Goal: Navigation & Orientation: Understand site structure

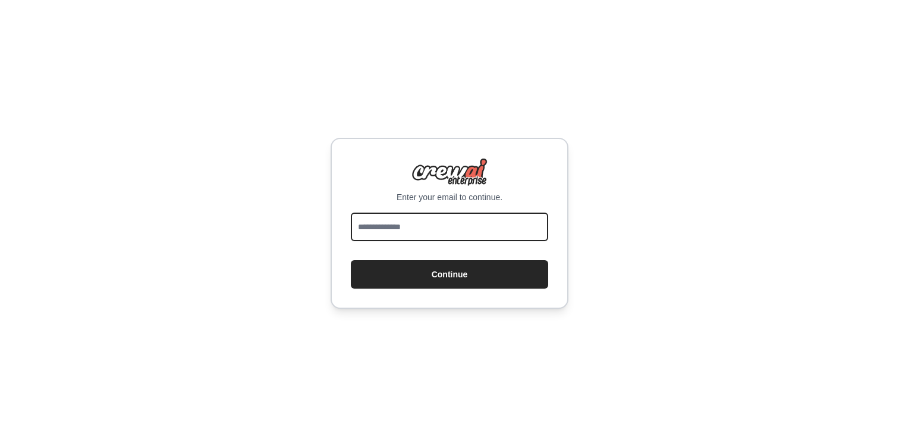
click at [361, 213] on input "email" at bounding box center [449, 227] width 197 height 29
type input "*"
type input "**********"
click at [351, 260] on button "Continue" at bounding box center [449, 274] width 197 height 29
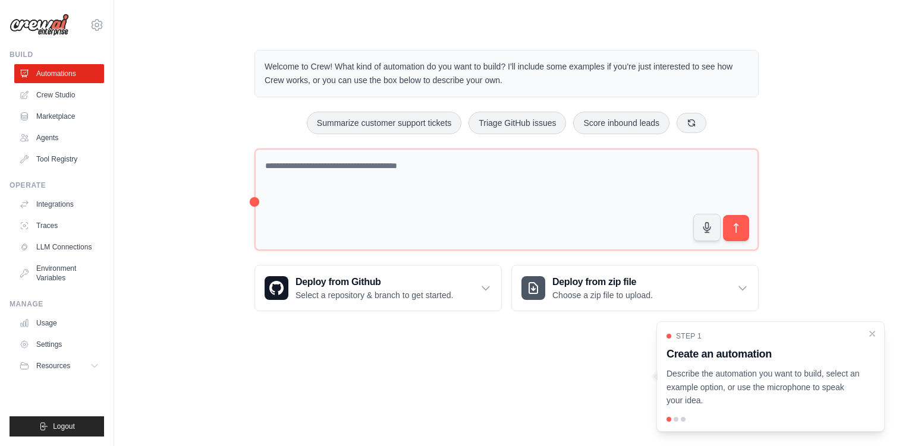
click at [198, 101] on div "Welcome to Crew! What kind of automation do you want to build? I'll include som…" at bounding box center [506, 181] width 746 height 300
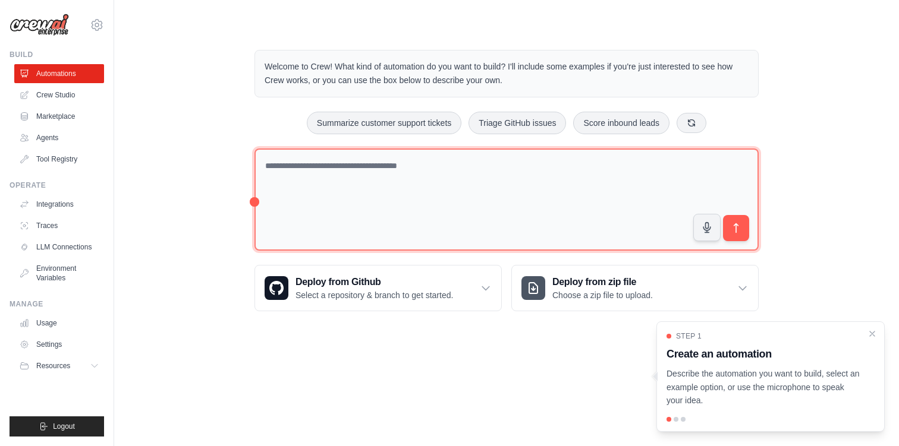
click at [313, 179] on textarea at bounding box center [506, 200] width 504 height 103
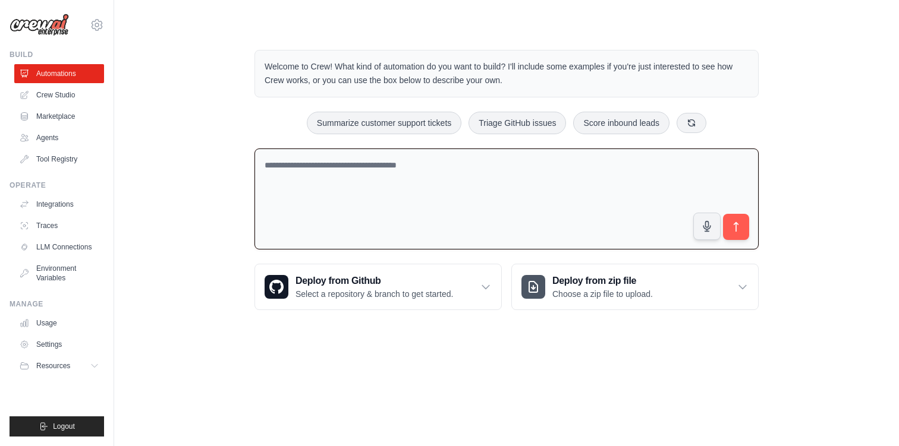
click at [220, 125] on div "Welcome to Crew! What kind of automation do you want to build? I'll include som…" at bounding box center [506, 180] width 746 height 298
click at [314, 196] on textarea at bounding box center [506, 200] width 504 height 102
click at [228, 127] on div "Welcome to Crew! What kind of automation do you want to build? I'll include som…" at bounding box center [506, 180] width 746 height 298
click at [280, 158] on textarea at bounding box center [506, 200] width 504 height 102
click at [209, 119] on div "Welcome to Crew! What kind of automation do you want to build? I'll include som…" at bounding box center [506, 180] width 746 height 298
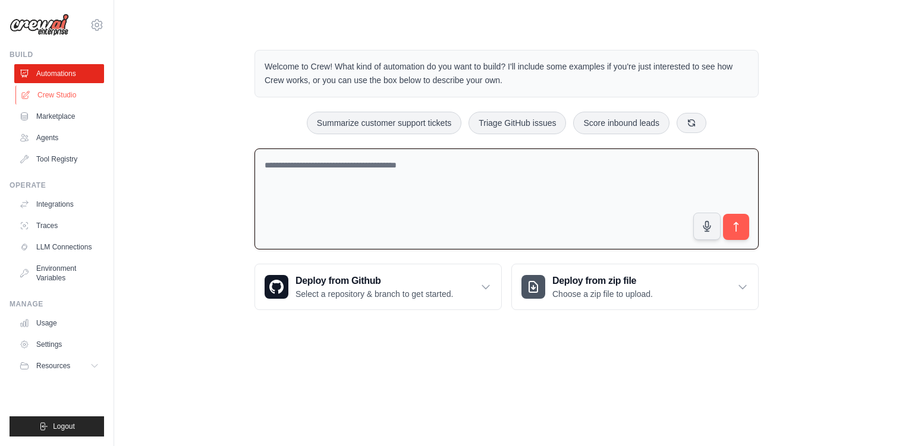
click at [73, 88] on link "Crew Studio" at bounding box center [60, 95] width 90 height 19
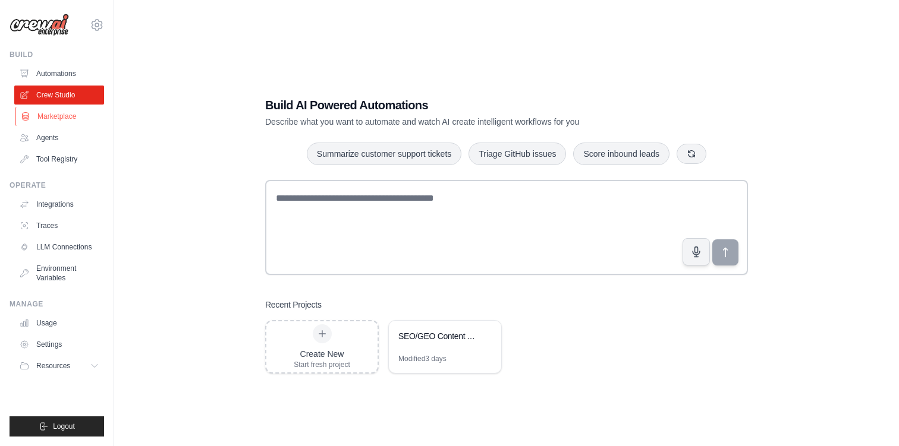
click at [71, 122] on link "Marketplace" at bounding box center [60, 116] width 90 height 19
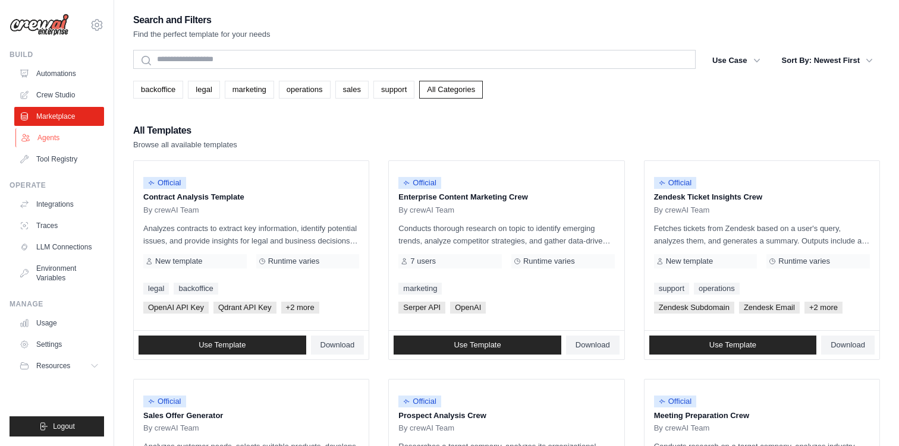
click at [70, 141] on link "Agents" at bounding box center [60, 137] width 90 height 19
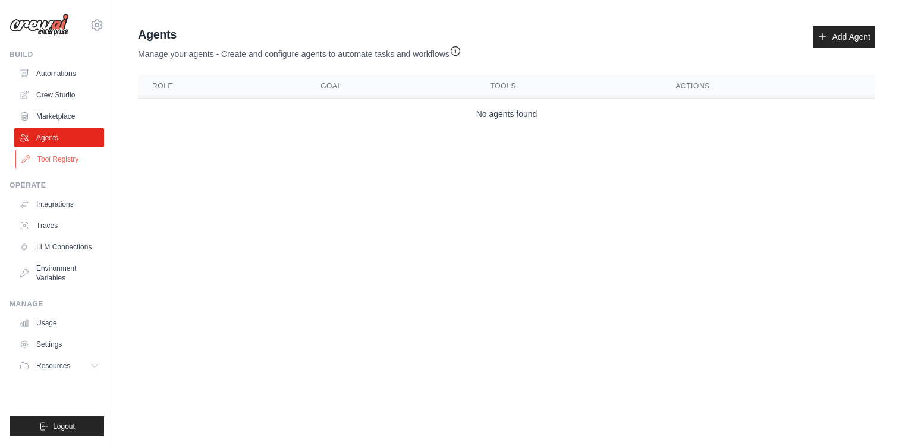
click at [66, 159] on link "Tool Registry" at bounding box center [60, 159] width 90 height 19
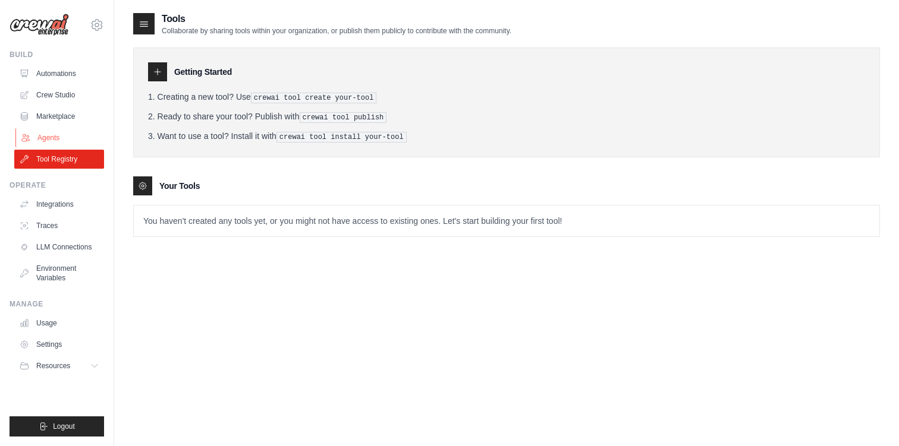
click at [56, 133] on link "Agents" at bounding box center [60, 137] width 90 height 19
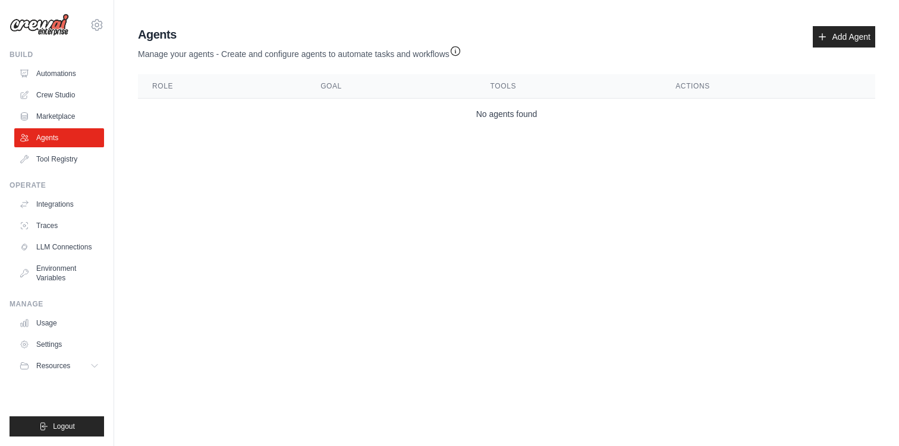
click at [50, 214] on ul "Integrations Traces LLM Connections Environment Variables" at bounding box center [59, 241] width 90 height 93
click at [55, 206] on link "Integrations" at bounding box center [60, 204] width 90 height 19
click at [49, 228] on link "Traces" at bounding box center [60, 225] width 90 height 19
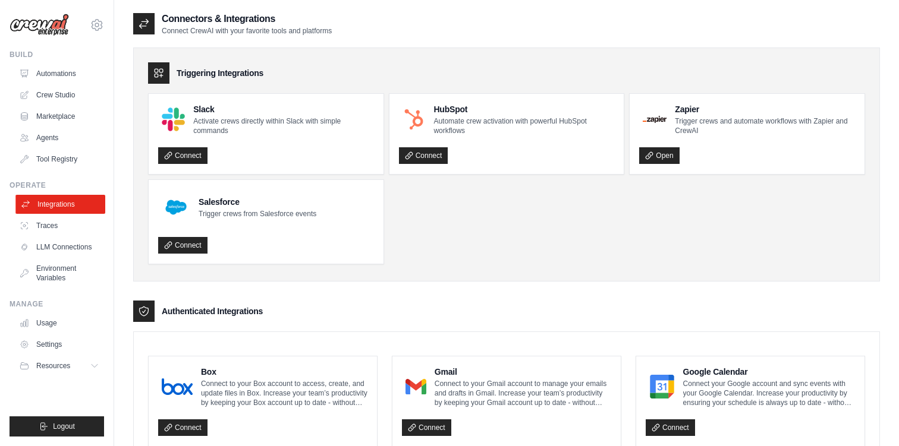
click at [51, 206] on link "Integrations" at bounding box center [60, 204] width 90 height 19
click at [45, 316] on link "Usage" at bounding box center [60, 323] width 90 height 19
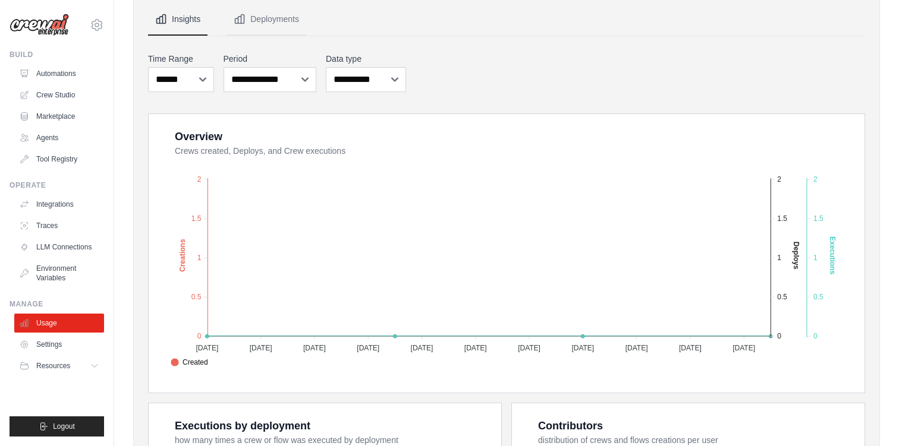
scroll to position [18, 0]
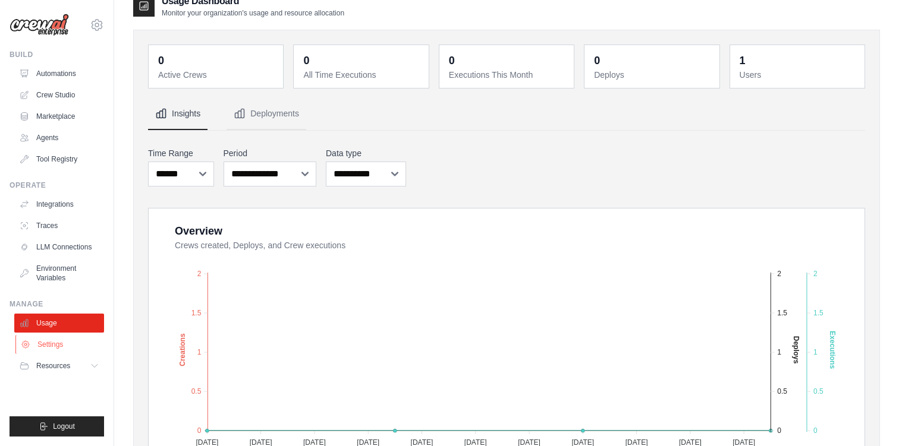
click at [67, 342] on link "Settings" at bounding box center [60, 344] width 90 height 19
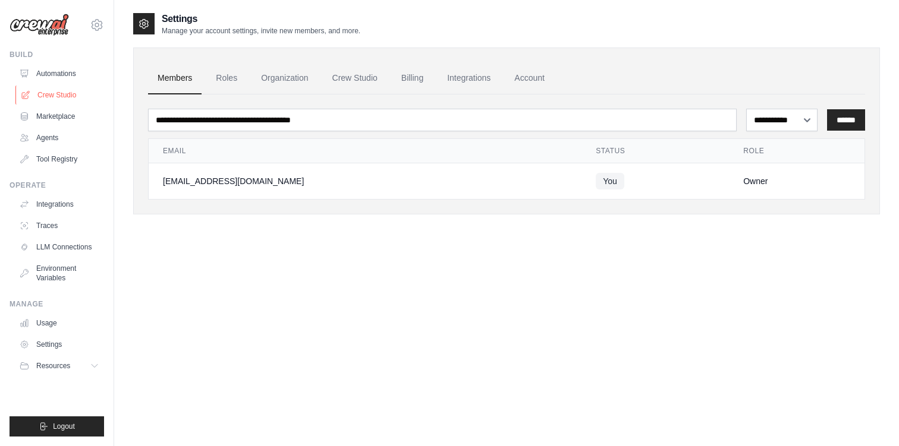
click at [59, 94] on link "Crew Studio" at bounding box center [60, 95] width 90 height 19
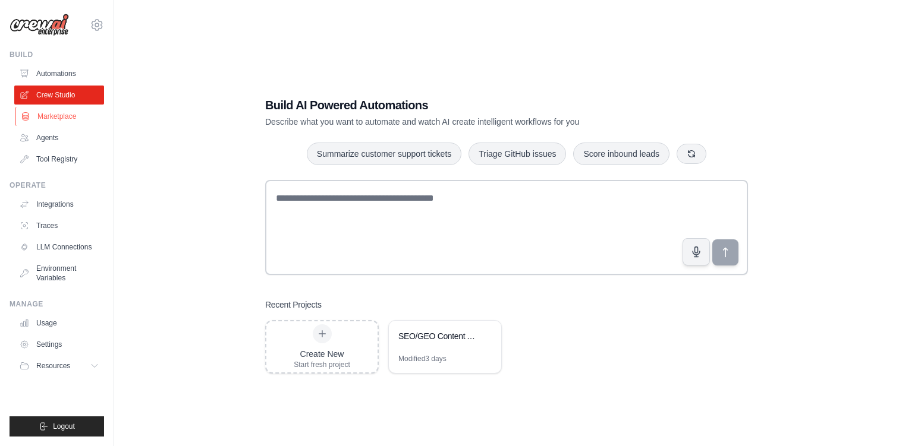
click at [46, 107] on link "Marketplace" at bounding box center [60, 116] width 90 height 19
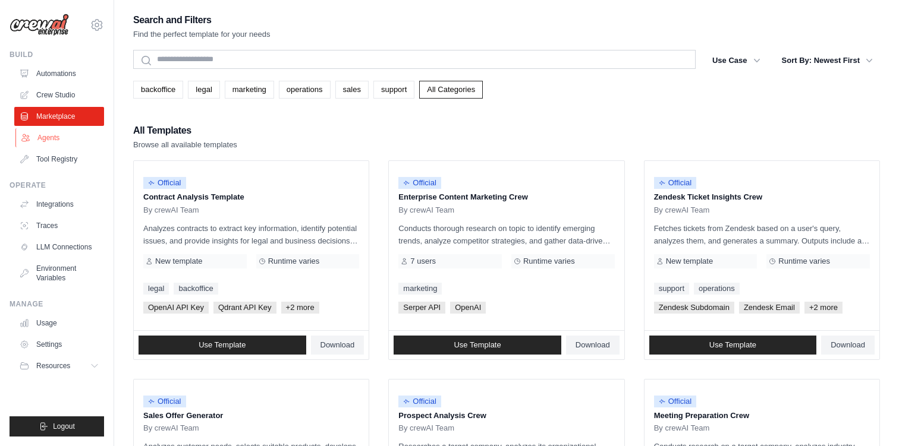
click at [41, 132] on link "Agents" at bounding box center [60, 137] width 90 height 19
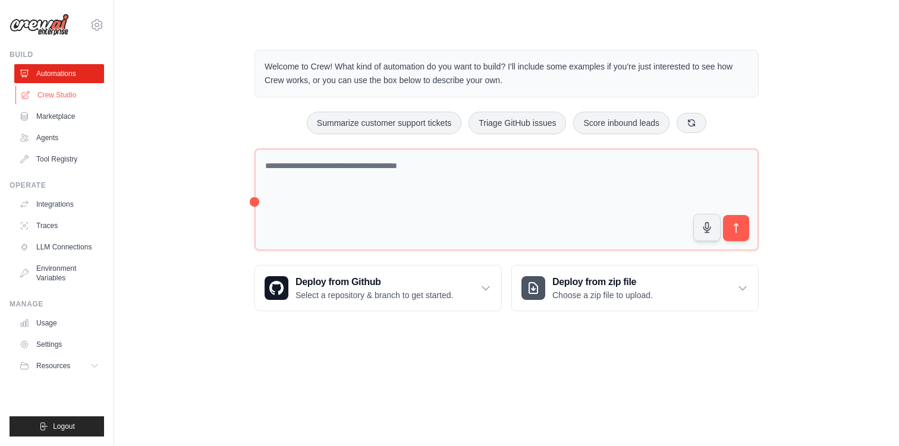
click at [67, 92] on link "Crew Studio" at bounding box center [60, 95] width 90 height 19
